Goal: Task Accomplishment & Management: Manage account settings

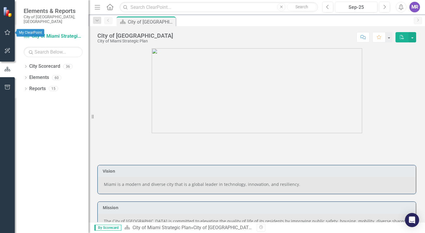
click at [7, 33] on icon "button" at bounding box center [7, 32] width 6 height 5
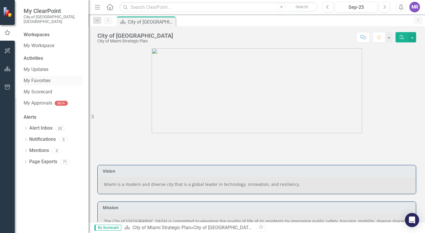
click at [45, 78] on link "My Favorites" at bounding box center [53, 81] width 59 height 7
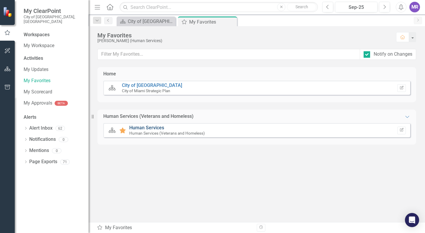
click at [154, 130] on link "Human Services" at bounding box center [146, 128] width 35 height 6
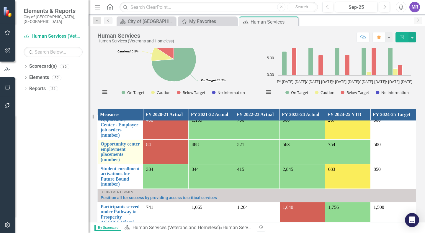
scroll to position [89, 0]
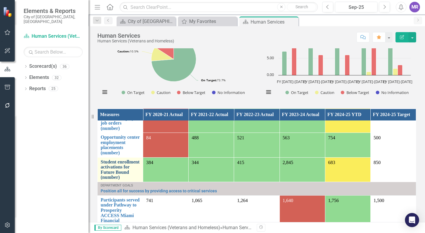
click at [116, 173] on link "Student enrollment activations for Future Bound (number)" at bounding box center [120, 170] width 39 height 21
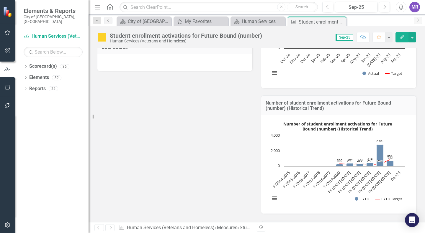
scroll to position [319, 0]
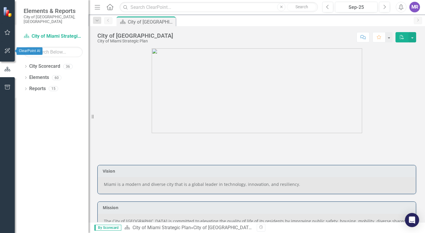
click at [7, 44] on div at bounding box center [7, 43] width 15 height 3
click at [8, 29] on button "button" at bounding box center [7, 33] width 13 height 12
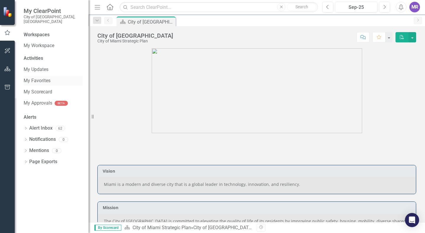
click at [52, 78] on link "My Favorites" at bounding box center [53, 81] width 59 height 7
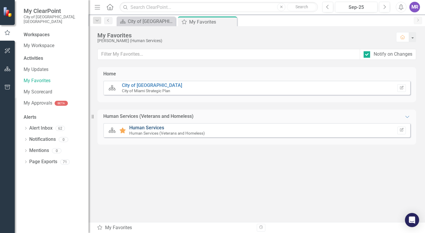
click at [148, 126] on link "Human Services" at bounding box center [146, 128] width 35 height 6
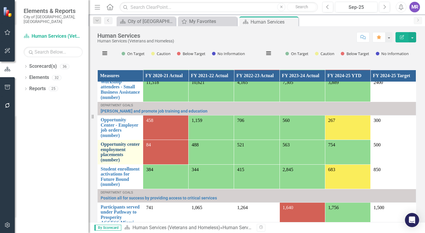
scroll to position [59, 0]
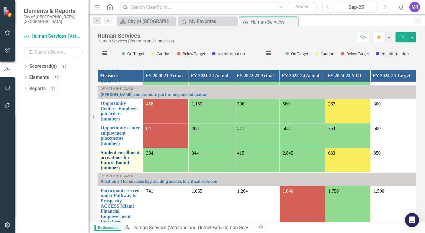
click at [125, 160] on link "Student enrollment activations for Future Bound (number)" at bounding box center [120, 160] width 39 height 21
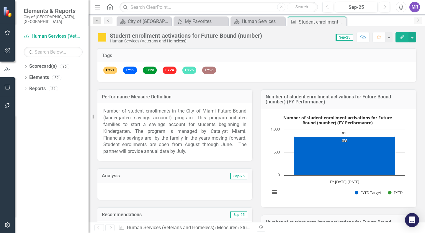
scroll to position [59, 0]
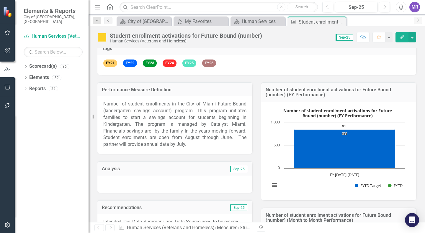
click at [201, 144] on p "Number of student enrollments in the City of Miami Future Bound (kindergarten s…" at bounding box center [174, 124] width 143 height 47
drag, startPoint x: 191, startPoint y: 144, endPoint x: 114, endPoint y: 132, distance: 78.3
click at [114, 132] on p "Number of student enrollments in the City of Miami Future Bound (kindergarten s…" at bounding box center [174, 124] width 143 height 47
click at [125, 130] on p "Number of student enrollments in the City of Miami Future Bound (kindergarten s…" at bounding box center [174, 124] width 143 height 47
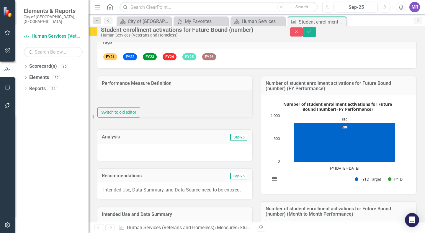
click at [148, 118] on div "Switch to old editor" at bounding box center [174, 112] width 155 height 10
click at [149, 118] on div "Switch to old editor" at bounding box center [174, 104] width 155 height 28
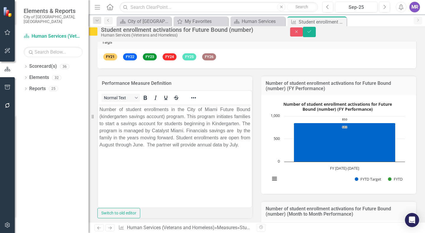
scroll to position [0, 0]
click at [143, 111] on p "Number of student enrollments in the City of Miami Future Bound (kindergarten s…" at bounding box center [174, 127] width 151 height 43
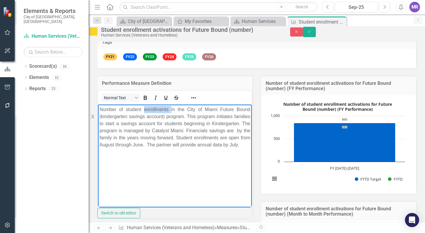
click at [143, 111] on p "Number of student enrollments in the City of Miami Future Bound (kindergarten s…" at bounding box center [174, 127] width 151 height 43
click at [261, 146] on div "Number of student enrollment activations for Future Bound (number) (FY Performa…" at bounding box center [338, 144] width 155 height 99
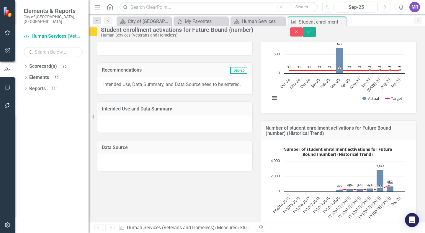
scroll to position [472, 0]
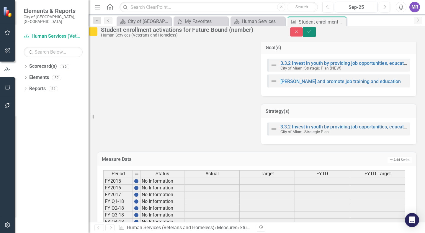
drag, startPoint x: 411, startPoint y: 34, endPoint x: 271, endPoint y: 14, distance: 141.5
click at [312, 34] on icon "Save" at bounding box center [309, 32] width 5 height 4
click at [265, 21] on div "Human Services" at bounding box center [259, 21] width 35 height 7
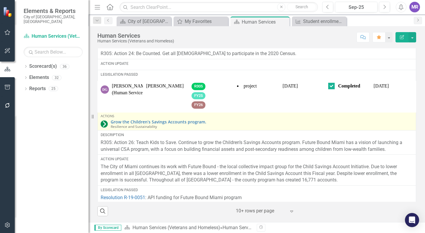
scroll to position [266, 0]
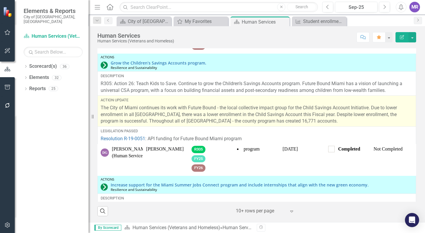
click at [210, 123] on p "The City of Miami continues its work with Future Bound - the local collective i…" at bounding box center [257, 115] width 312 height 20
click at [210, 103] on div "Action Update" at bounding box center [257, 100] width 312 height 5
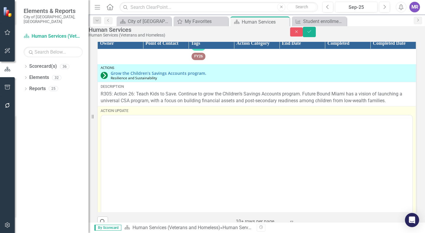
click at [210, 114] on div "Action Update" at bounding box center [257, 110] width 312 height 5
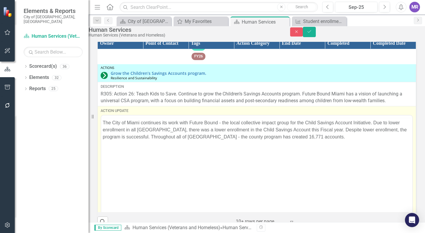
scroll to position [0, 0]
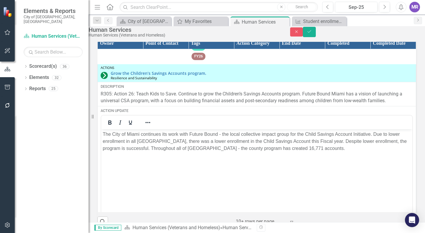
click at [202, 134] on p "The City of Miami continues its work with Future Bound - the local collective i…" at bounding box center [257, 141] width 308 height 21
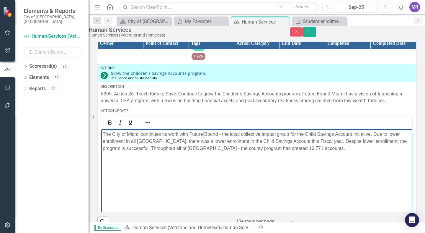
click at [203, 134] on p "The City of Miami continues its work with Future Bound - the local collective i…" at bounding box center [257, 141] width 308 height 21
